Goal: Transaction & Acquisition: Purchase product/service

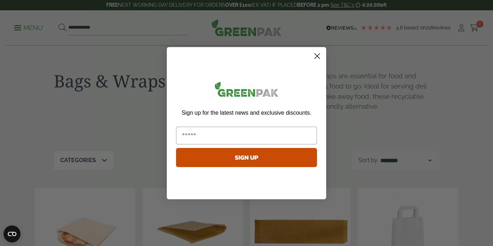
click at [312, 54] on circle "Close dialog" at bounding box center [317, 56] width 12 height 12
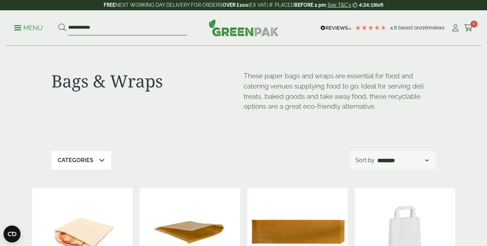
click at [140, 25] on input "**********" at bounding box center [127, 28] width 119 height 15
drag, startPoint x: 132, startPoint y: 27, endPoint x: 30, endPoint y: 28, distance: 101.9
click at [30, 28] on ul "**********" at bounding box center [100, 28] width 173 height 15
type input "**********"
click at [58, 23] on button at bounding box center [62, 27] width 8 height 9
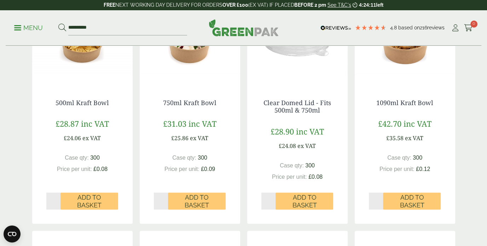
scroll to position [212, 0]
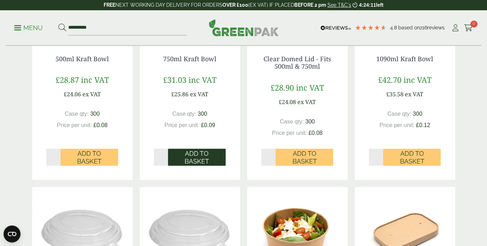
click at [201, 154] on span "Add to Basket" at bounding box center [197, 157] width 48 height 15
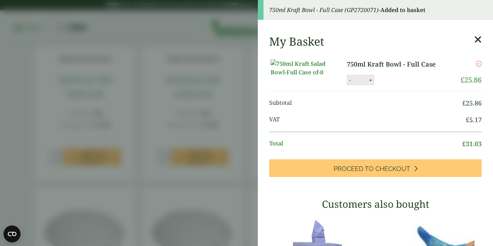
click at [368, 83] on button "+" at bounding box center [370, 80] width 7 height 6
type input "*"
click at [385, 86] on button "Update" at bounding box center [392, 80] width 35 height 11
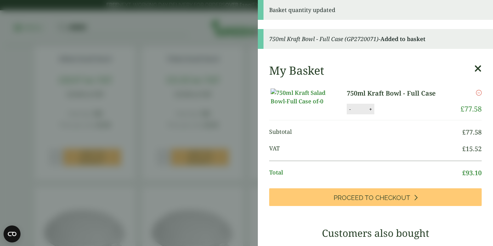
click at [211, 32] on aside "Basket quantity updated 750ml Kraft Bowl - Full Case (GP2720071) - Added to bas…" at bounding box center [246, 123] width 493 height 246
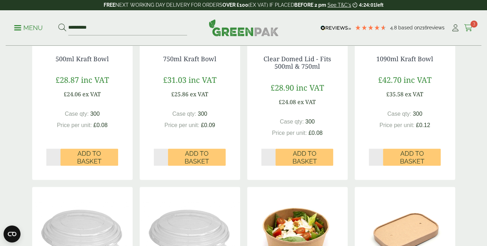
click at [472, 24] on span "3" at bounding box center [474, 24] width 7 height 7
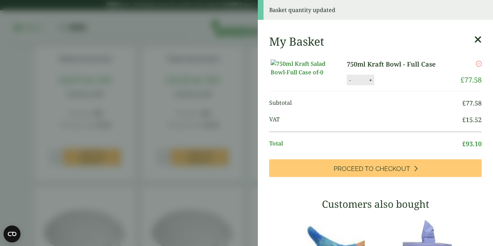
click at [471, 41] on div "My Basket 750ml Kraft Bowl - Full Case 750ml Kraft Bowl - Full Case quantity - …" at bounding box center [375, 238] width 235 height 419
click at [471, 39] on div "My Basket 750ml Kraft Bowl - Full Case 750ml Kraft Bowl - Full Case quantity - …" at bounding box center [375, 238] width 235 height 419
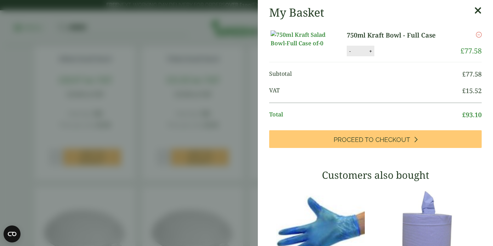
drag, startPoint x: 469, startPoint y: 6, endPoint x: 439, endPoint y: 6, distance: 30.1
click at [474, 6] on icon at bounding box center [477, 11] width 7 height 10
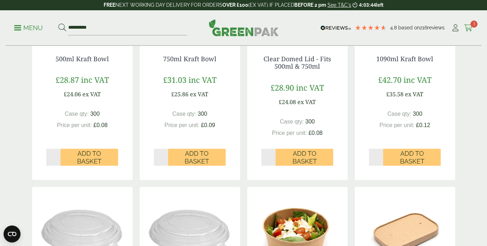
click at [469, 28] on icon at bounding box center [468, 27] width 9 height 7
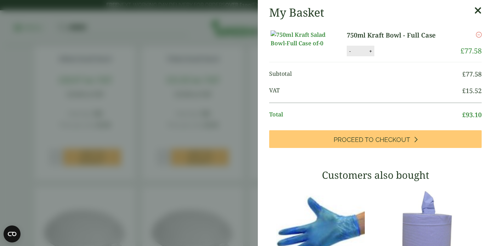
click at [474, 10] on icon at bounding box center [477, 11] width 7 height 10
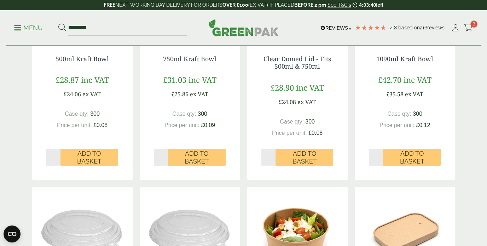
drag, startPoint x: 97, startPoint y: 28, endPoint x: 57, endPoint y: 27, distance: 39.3
click at [57, 27] on ul "**********" at bounding box center [100, 28] width 173 height 15
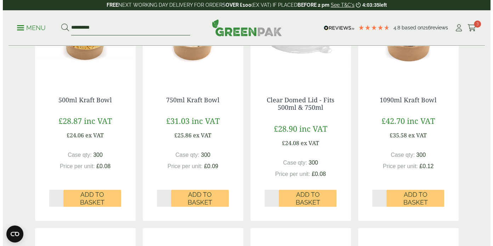
scroll to position [142, 0]
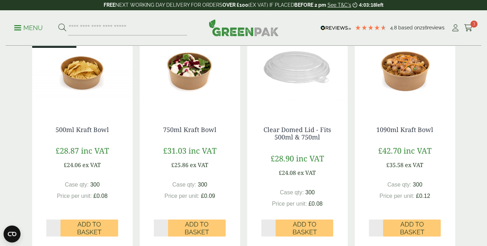
click at [24, 27] on p "Menu" at bounding box center [28, 28] width 29 height 8
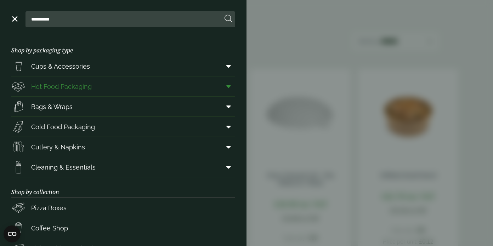
click at [92, 89] on link "Hot Food Packaging" at bounding box center [123, 86] width 224 height 20
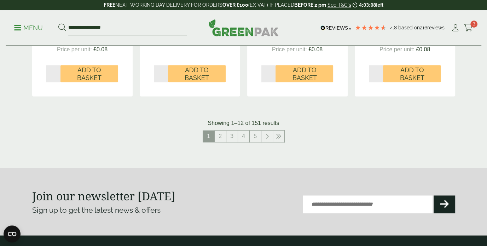
scroll to position [885, 0]
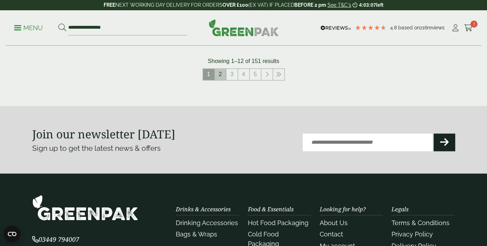
click at [219, 75] on link "2" at bounding box center [220, 74] width 11 height 11
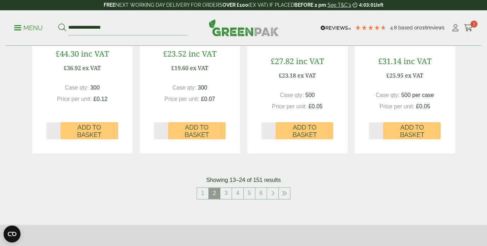
scroll to position [779, 0]
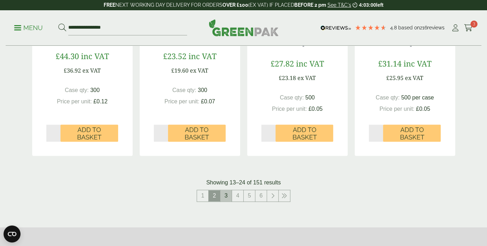
click at [230, 196] on link "3" at bounding box center [225, 195] width 11 height 11
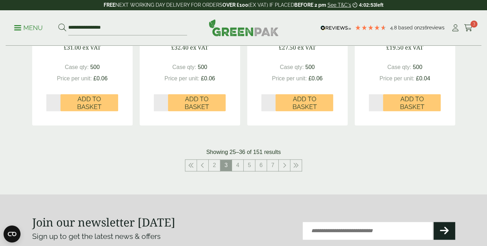
scroll to position [814, 0]
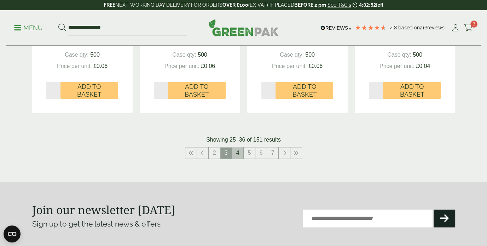
click at [240, 156] on link "4" at bounding box center [237, 152] width 11 height 11
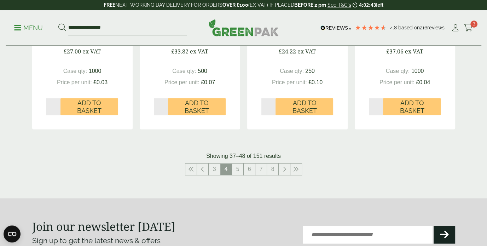
scroll to position [849, 0]
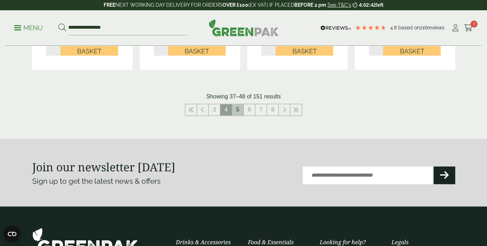
click at [241, 109] on link "5" at bounding box center [237, 109] width 11 height 11
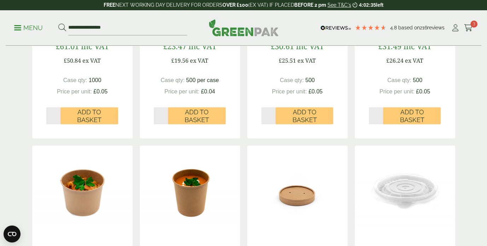
scroll to position [425, 0]
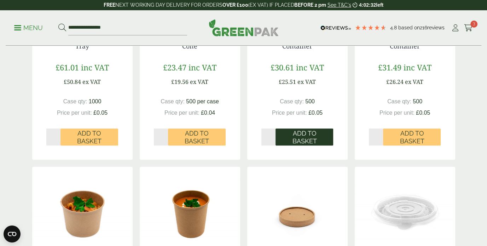
click at [304, 131] on span "Add to Basket" at bounding box center [305, 137] width 48 height 15
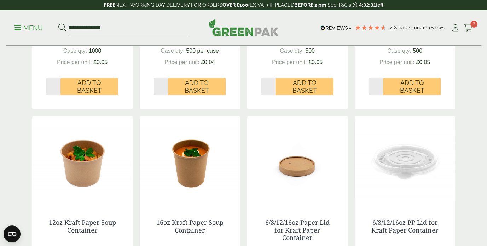
scroll to position [460, 0]
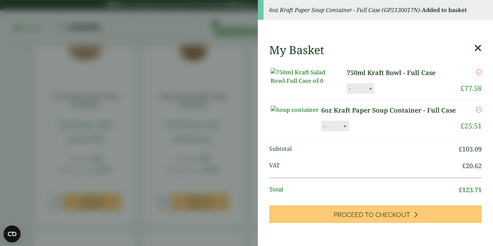
click at [240, 16] on aside "6oz Kraft Paper Soup Container - Full Case (GP2130017N) - Added to basket My Ba…" at bounding box center [246, 123] width 493 height 246
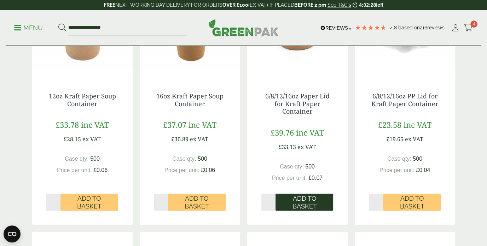
click at [316, 196] on span "Add to Basket" at bounding box center [305, 202] width 48 height 15
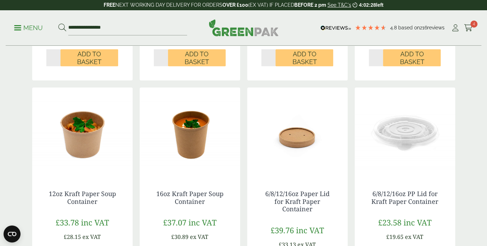
scroll to position [283, 0]
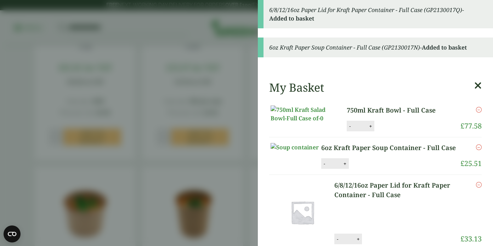
click at [203, 27] on aside "6/8/12/16oz Paper Lid for Kraft Paper Container - Full Case (GP2130017Q) - Adde…" at bounding box center [246, 123] width 493 height 246
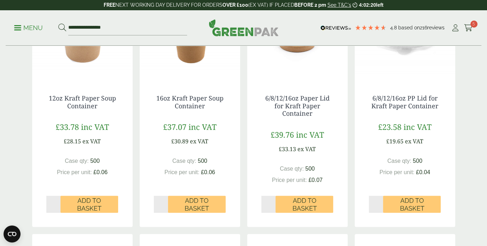
scroll to position [495, 0]
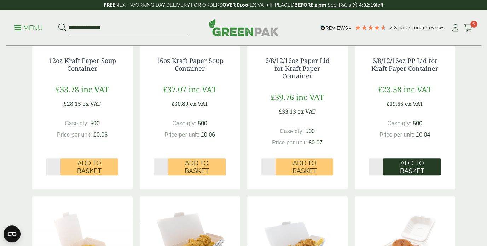
click at [403, 170] on span "Add to Basket" at bounding box center [412, 166] width 48 height 15
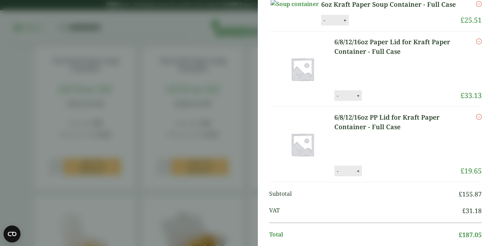
scroll to position [68, 0]
click at [476, 44] on icon "Remove this item" at bounding box center [479, 42] width 6 height 6
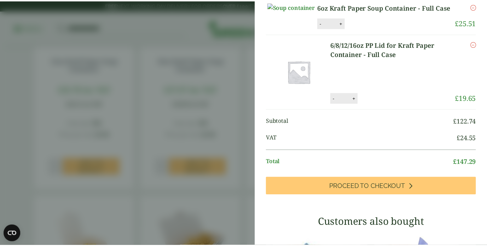
scroll to position [98, 0]
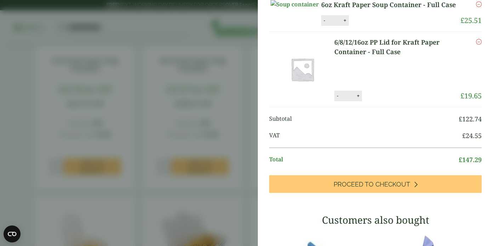
click at [219, 22] on aside "Item removed My Basket 750ml Kraft Bowl - Full Case 750ml Kraft Bowl - Full Cas…" at bounding box center [246, 123] width 493 height 246
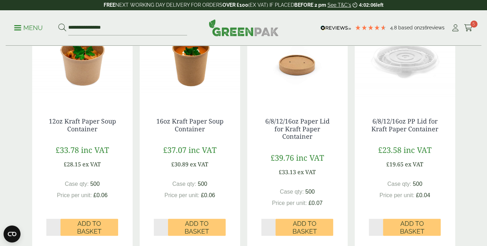
scroll to position [283, 0]
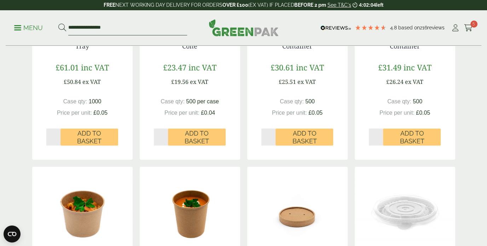
drag, startPoint x: 120, startPoint y: 27, endPoint x: 33, endPoint y: 23, distance: 87.1
click at [33, 23] on ul "**********" at bounding box center [100, 28] width 173 height 15
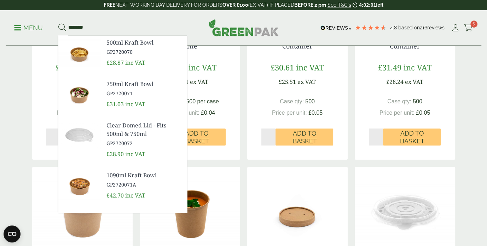
scroll to position [68, 0]
type input "*********"
click at [58, 23] on button at bounding box center [62, 27] width 8 height 9
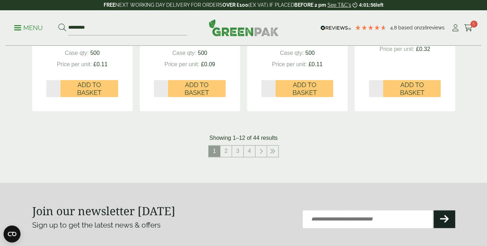
scroll to position [814, 0]
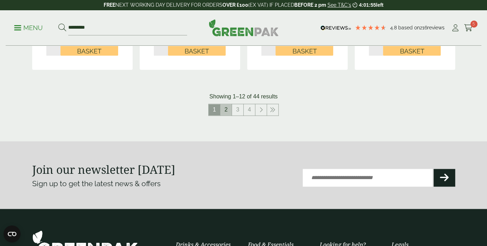
click at [221, 107] on link "2" at bounding box center [225, 109] width 11 height 11
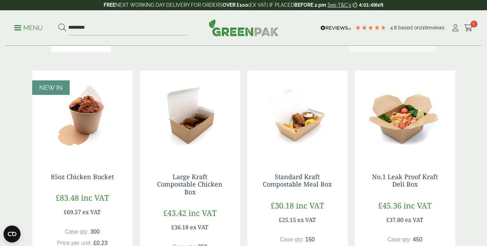
scroll to position [165, 0]
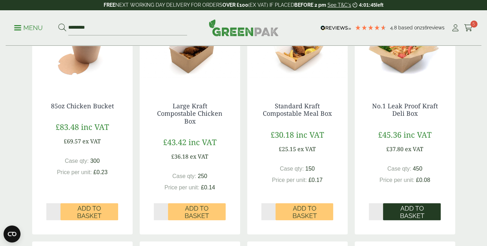
click at [409, 209] on span "Add to Basket" at bounding box center [412, 212] width 48 height 15
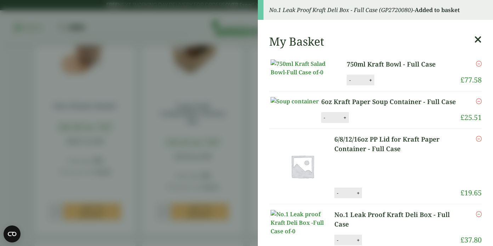
click at [232, 19] on aside "No.1 Leak Proof Kraft Deli Box - Full Case (GP2720080) - Added to basket My Bas…" at bounding box center [246, 123] width 493 height 246
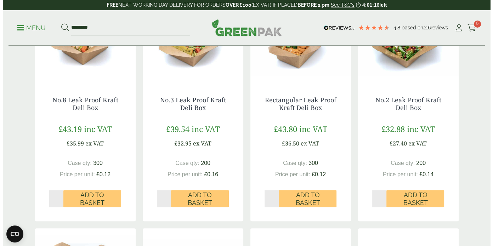
scroll to position [236, 0]
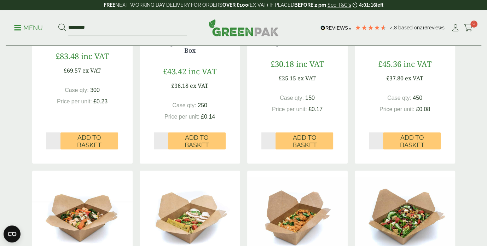
click at [21, 25] on link "Menu" at bounding box center [28, 27] width 29 height 7
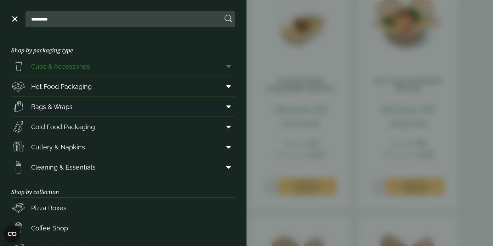
click at [103, 68] on link "Cups & Accessories" at bounding box center [123, 66] width 224 height 20
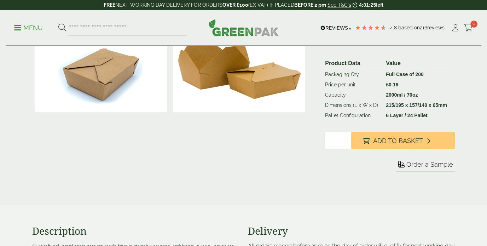
scroll to position [142, 0]
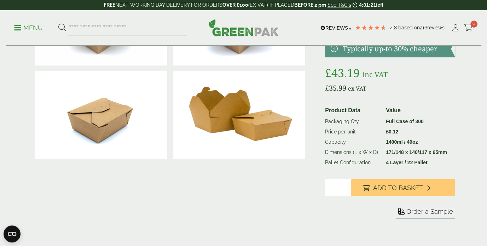
scroll to position [177, 0]
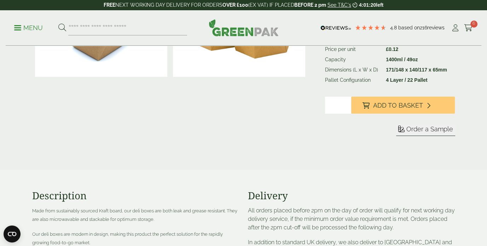
drag, startPoint x: 389, startPoint y: 103, endPoint x: 320, endPoint y: 89, distance: 70.7
click at [389, 103] on span "Add to Basket" at bounding box center [398, 106] width 50 height 8
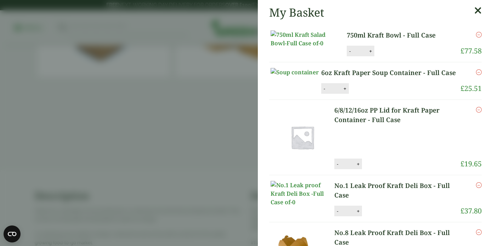
click at [117, 41] on aside "My Basket 750ml Kraft Bowl - Full Case 750ml Kraft Bowl - Full Case quantity - …" at bounding box center [246, 123] width 493 height 246
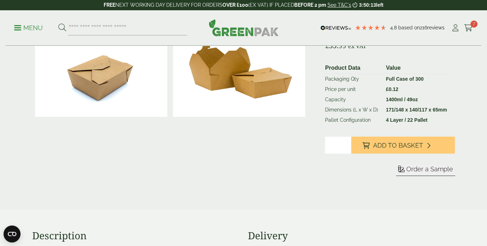
scroll to position [0, 0]
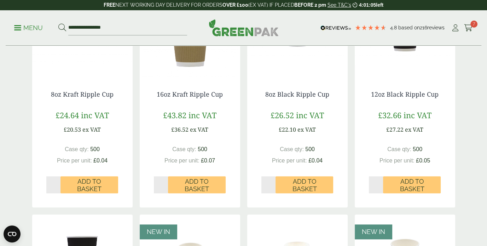
scroll to position [425, 0]
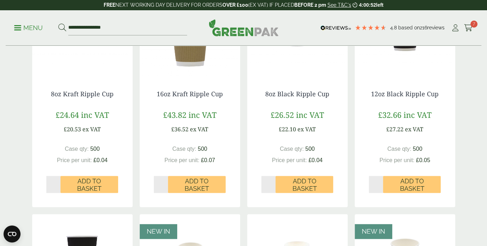
click at [294, 66] on img at bounding box center [297, 32] width 101 height 88
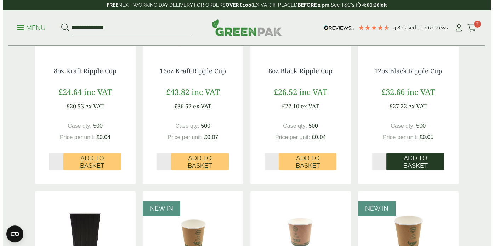
scroll to position [460, 0]
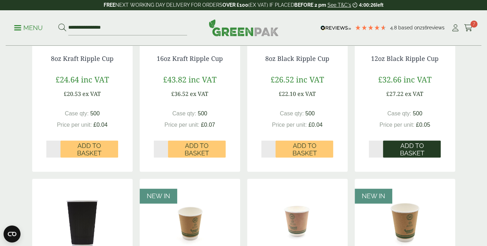
click at [421, 148] on span "Add to Basket" at bounding box center [412, 149] width 48 height 15
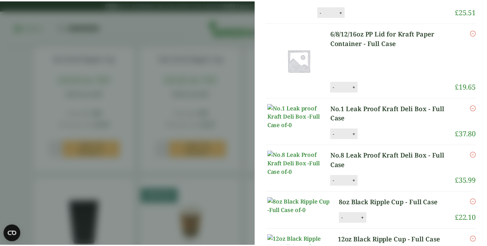
scroll to position [283, 0]
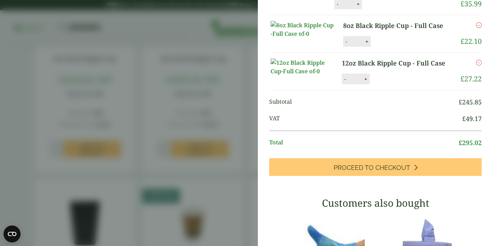
click at [180, 25] on aside "12oz Black Ripple Cup - Full Case (GP5330005) - Added to basket My Basket 750ml…" at bounding box center [246, 123] width 493 height 246
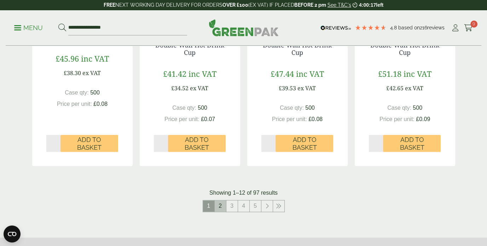
scroll to position [254, 0]
click at [226, 205] on link "2" at bounding box center [220, 205] width 11 height 11
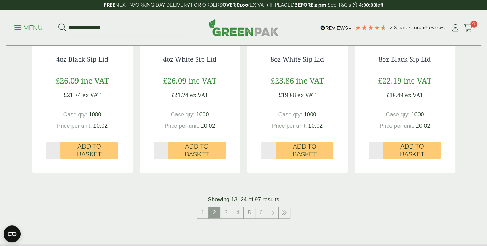
scroll to position [779, 0]
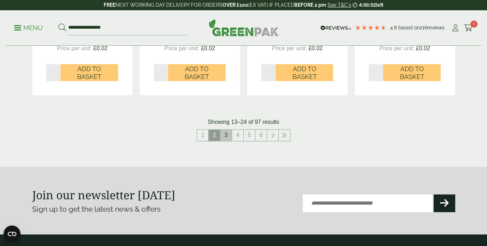
click at [230, 138] on link "3" at bounding box center [225, 135] width 11 height 11
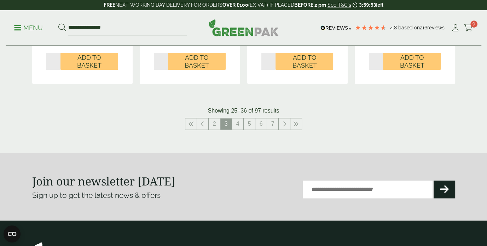
scroll to position [849, 0]
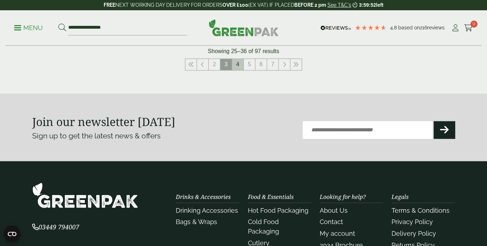
click at [242, 65] on link "4" at bounding box center [237, 64] width 11 height 11
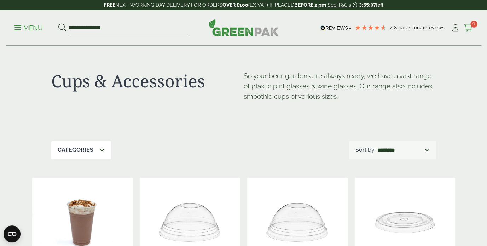
click at [467, 30] on icon at bounding box center [468, 27] width 9 height 7
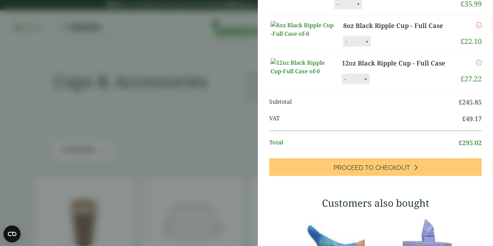
click at [144, 47] on aside "My Basket 750ml Kraft Bowl - Full Case 750ml Kraft Bowl - Full Case quantity - …" at bounding box center [246, 123] width 493 height 246
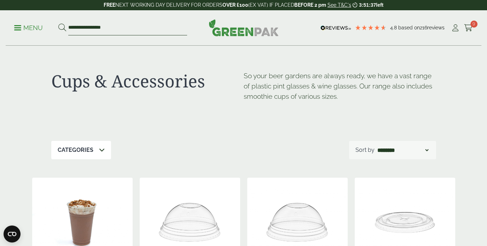
drag, startPoint x: 110, startPoint y: 26, endPoint x: 19, endPoint y: 21, distance: 91.8
click at [19, 21] on ul "**********" at bounding box center [100, 28] width 173 height 15
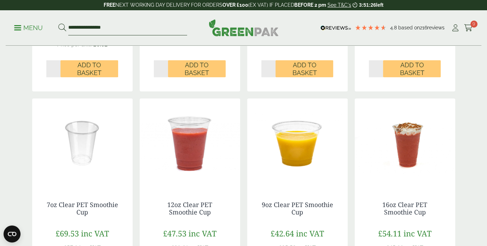
scroll to position [566, 0]
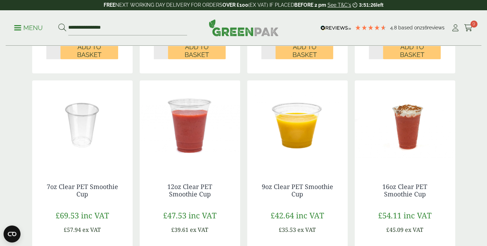
click at [399, 133] on img at bounding box center [405, 124] width 101 height 88
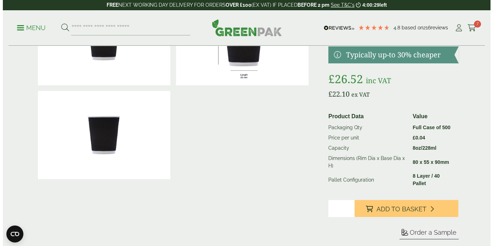
scroll to position [106, 0]
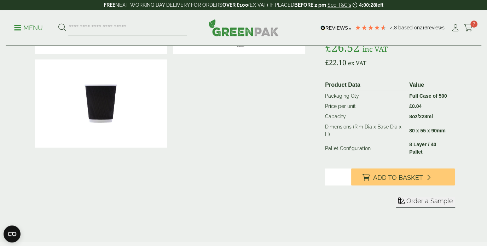
drag, startPoint x: 402, startPoint y: 174, endPoint x: 217, endPoint y: 7, distance: 249.1
click at [402, 174] on span "Add to Basket" at bounding box center [398, 178] width 50 height 8
